Goal: Information Seeking & Learning: Learn about a topic

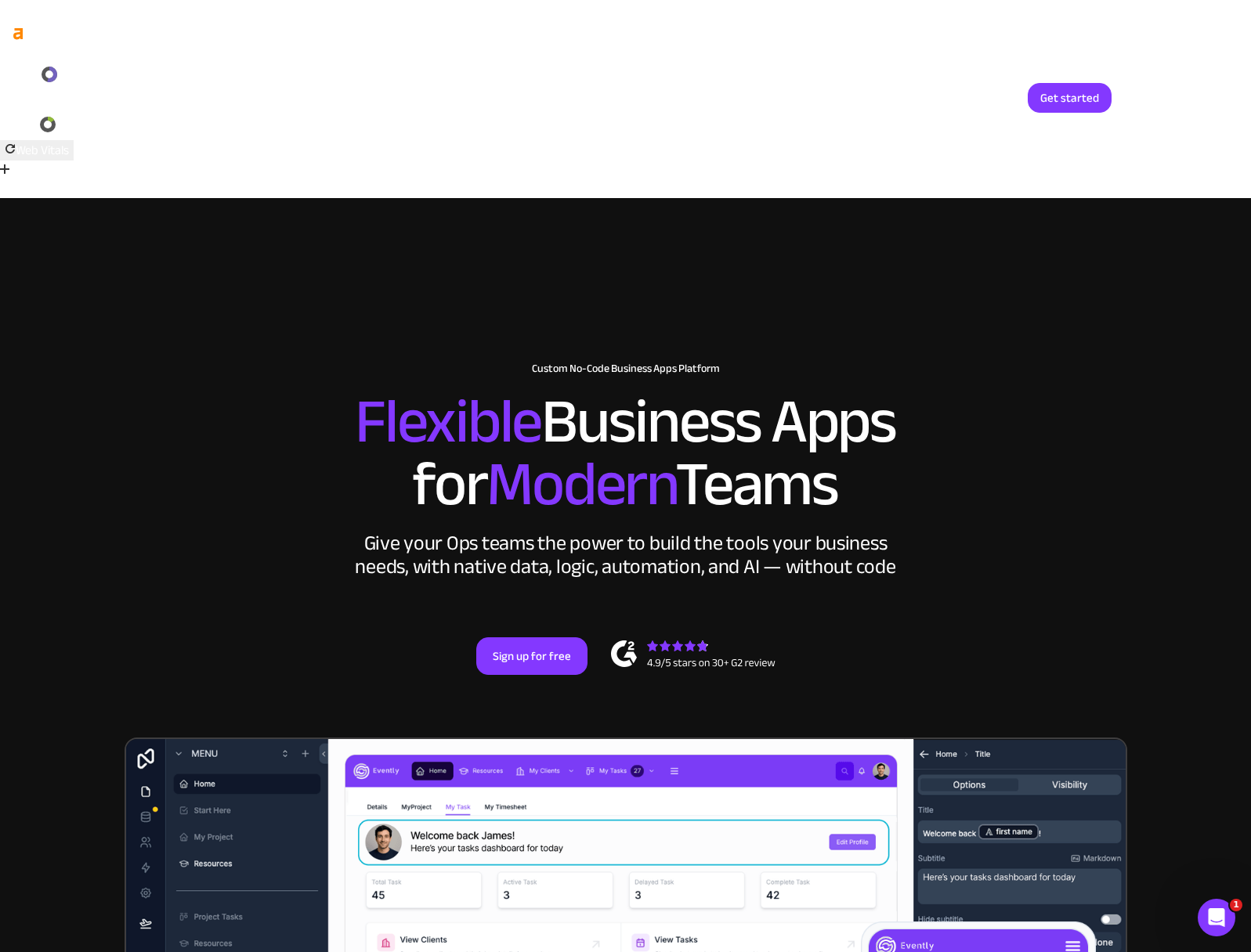
click at [998, 97] on link "Login" at bounding box center [990, 98] width 52 height 30
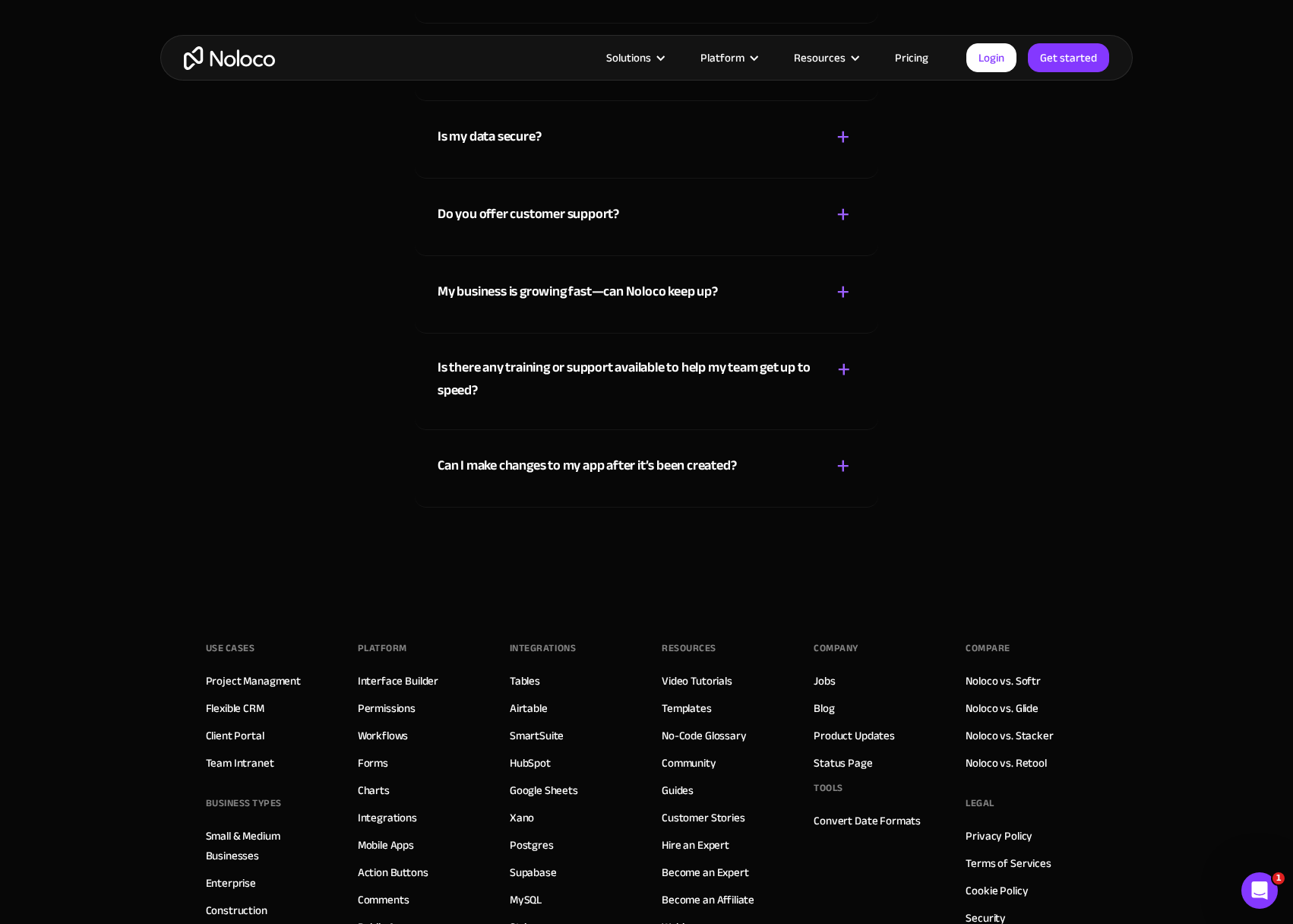
scroll to position [9674, 0]
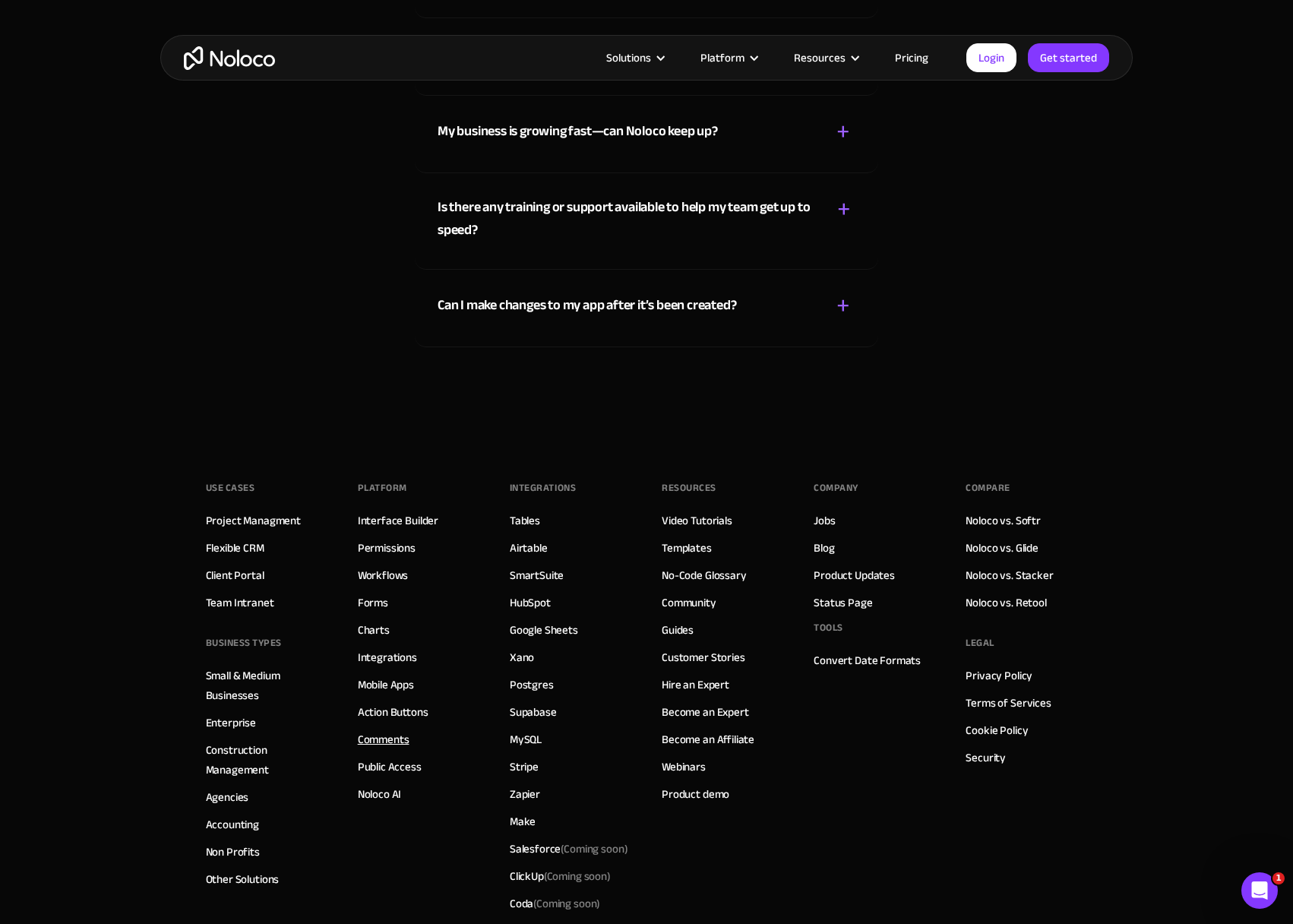
click at [389, 729] on link "Comments" at bounding box center [384, 739] width 51 height 19
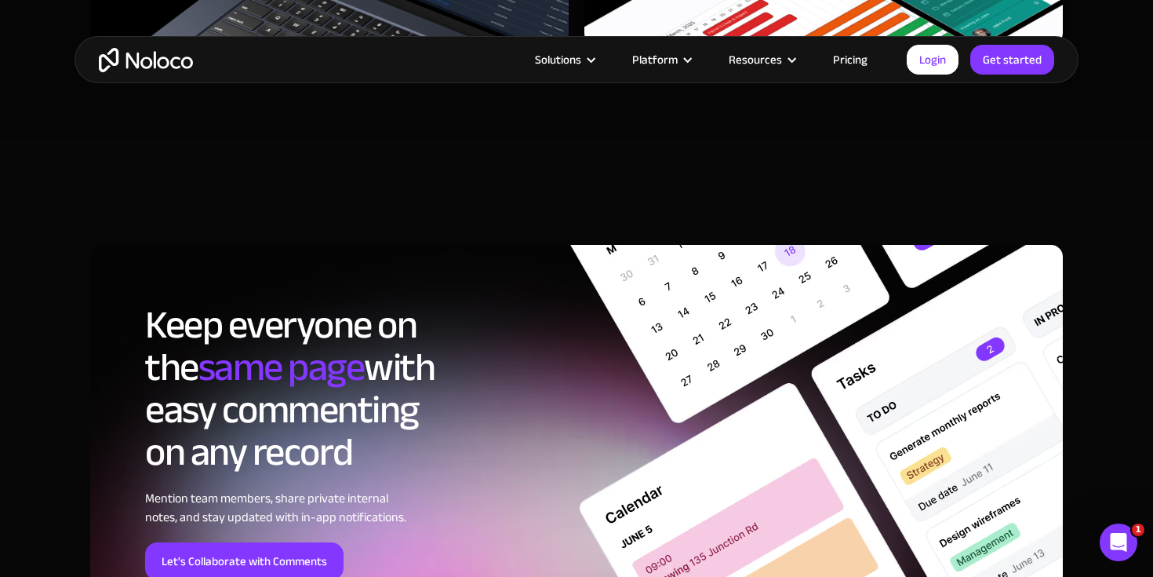
scroll to position [5056, 0]
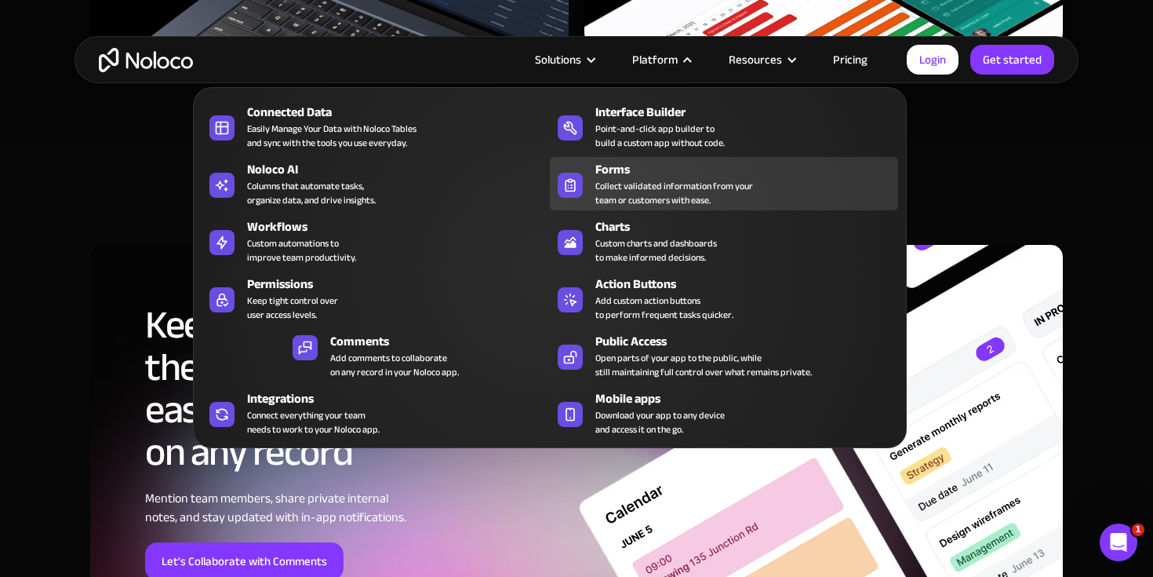
click at [631, 182] on div "Collect validated information from your team or customers with ease." at bounding box center [675, 193] width 158 height 28
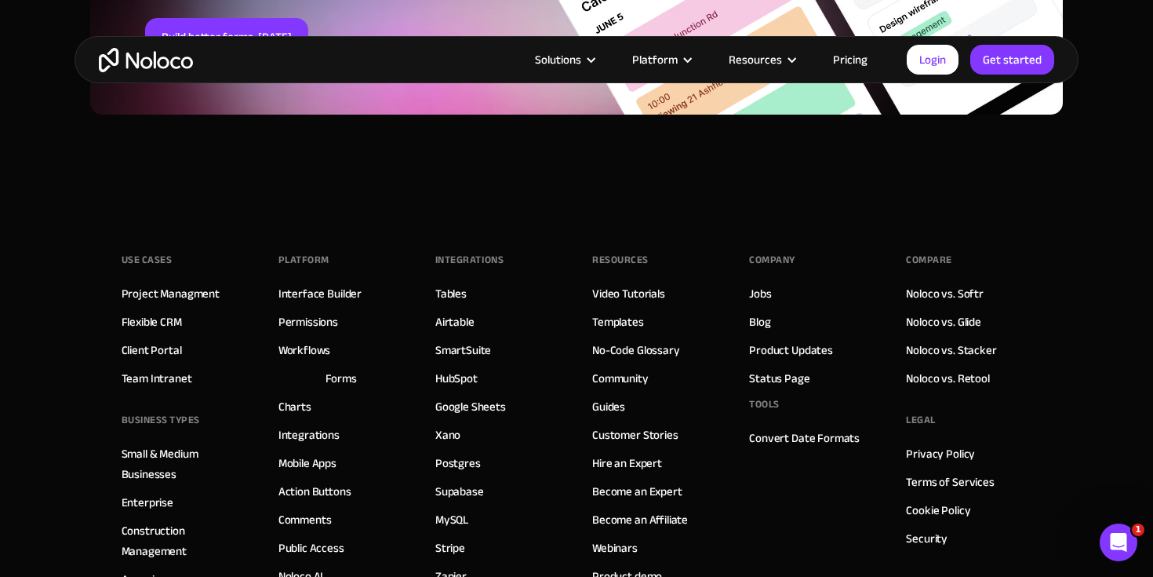
scroll to position [5945, 0]
